Goal: Transaction & Acquisition: Purchase product/service

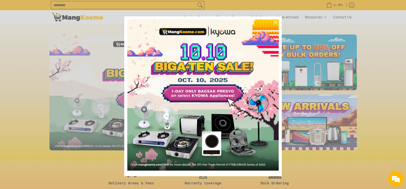
scroll to position [4, 0]
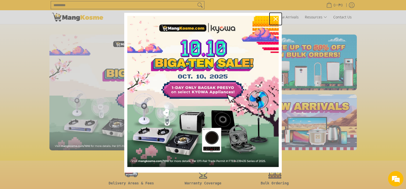
click at [274, 18] on icon "close icon" at bounding box center [275, 19] width 4 height 4
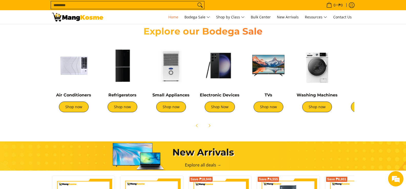
scroll to position [0, 814]
click at [274, 110] on link "Shop now" at bounding box center [268, 107] width 30 height 11
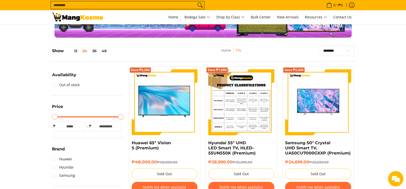
scroll to position [77, 0]
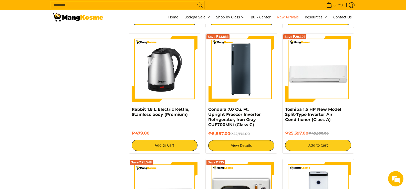
scroll to position [742, 0]
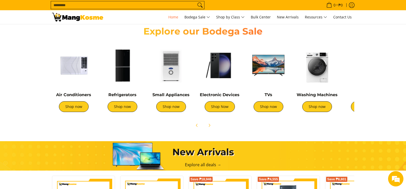
click at [315, 70] on img at bounding box center [317, 66] width 44 height 44
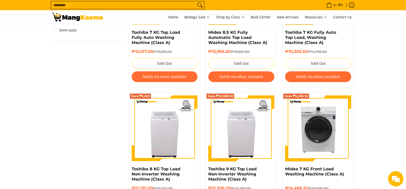
scroll to position [461, 0]
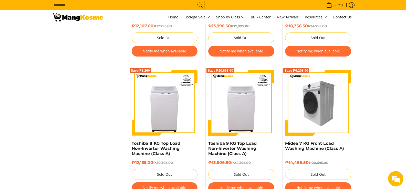
click at [317, 100] on img at bounding box center [318, 103] width 66 height 66
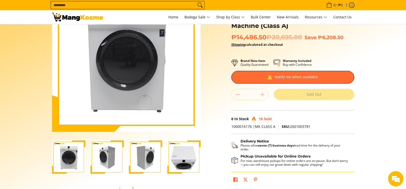
scroll to position [77, 0]
